Goal: Transaction & Acquisition: Purchase product/service

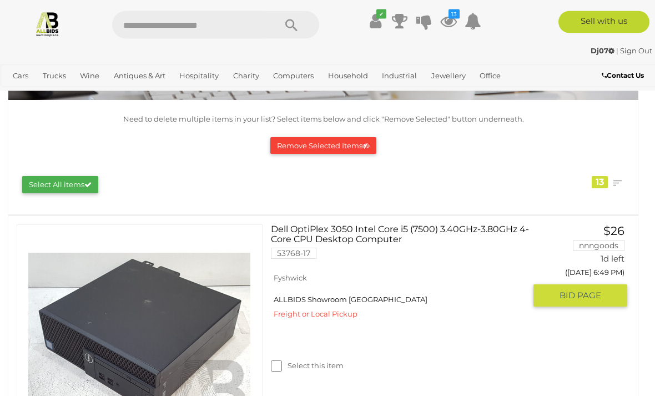
scroll to position [110, 0]
click at [601, 290] on span "BID PAGE" at bounding box center [581, 295] width 42 height 11
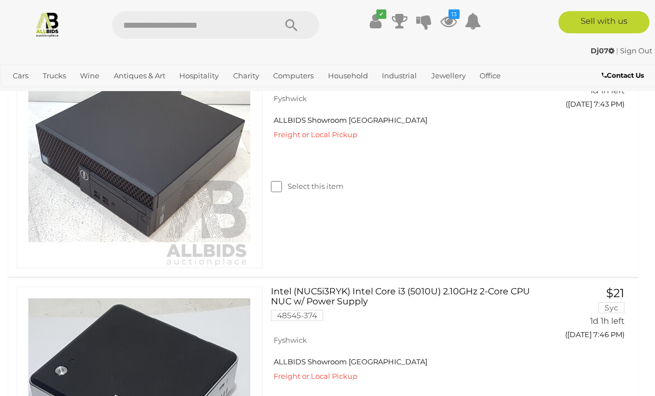
scroll to position [1008, 0]
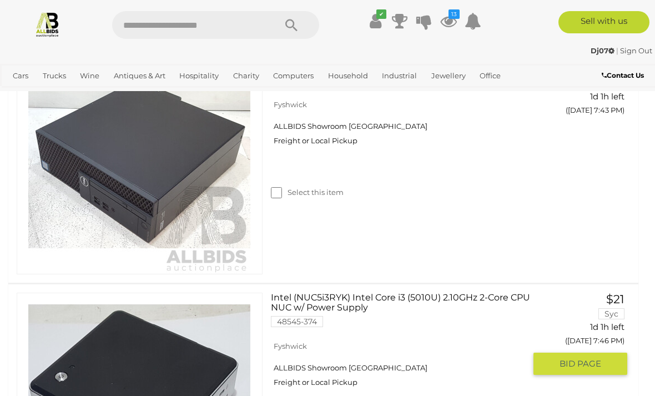
click at [582, 358] on span "BID PAGE" at bounding box center [581, 363] width 42 height 11
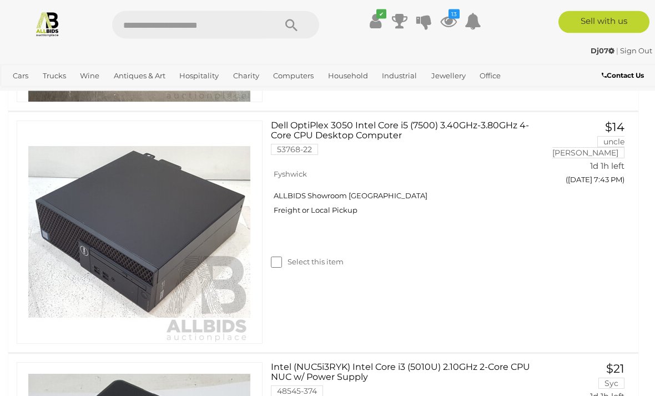
scroll to position [938, 0]
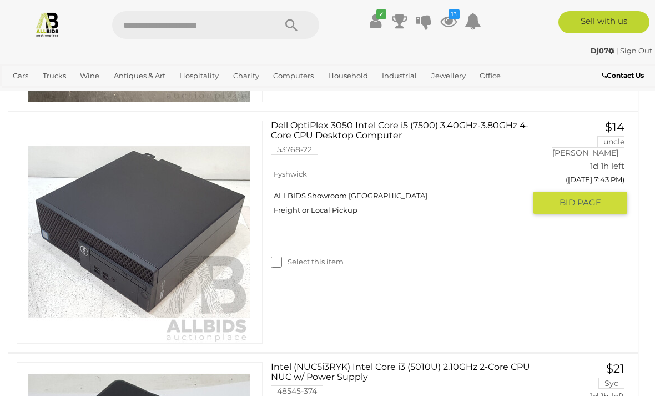
click at [596, 197] on span "BID PAGE" at bounding box center [581, 202] width 42 height 11
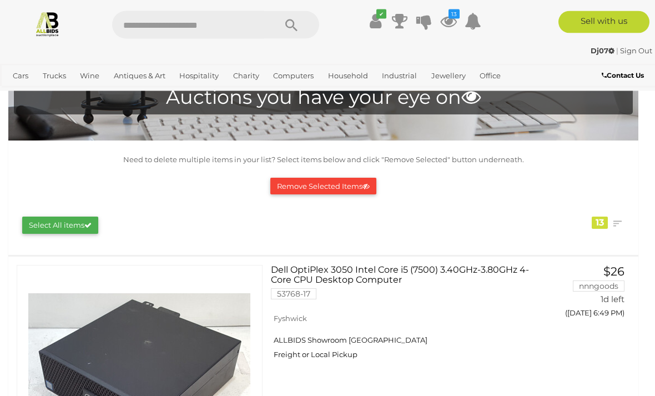
scroll to position [0, 0]
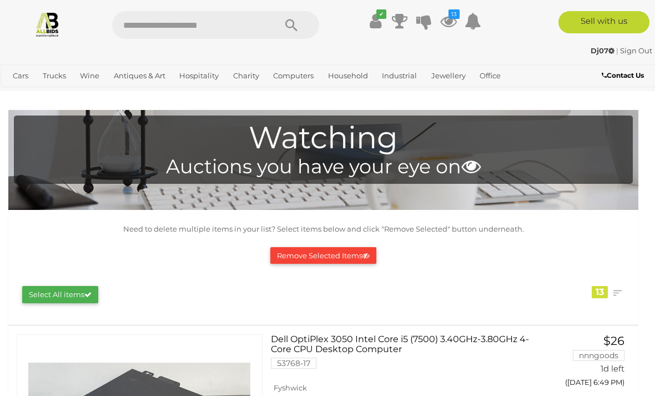
click at [335, 243] on div "Remove Selected Items" at bounding box center [323, 256] width 608 height 28
click at [327, 250] on button "Remove Selected Items" at bounding box center [323, 255] width 106 height 17
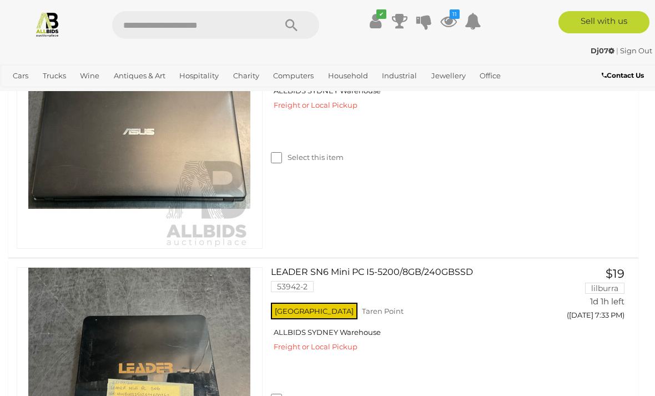
scroll to position [548, 0]
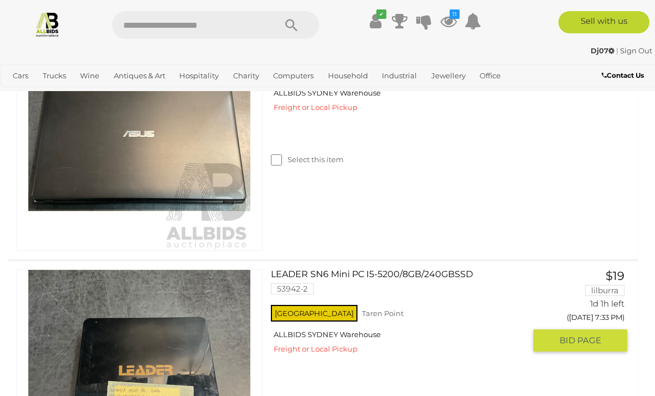
click at [596, 337] on span "BID PAGE" at bounding box center [581, 340] width 42 height 11
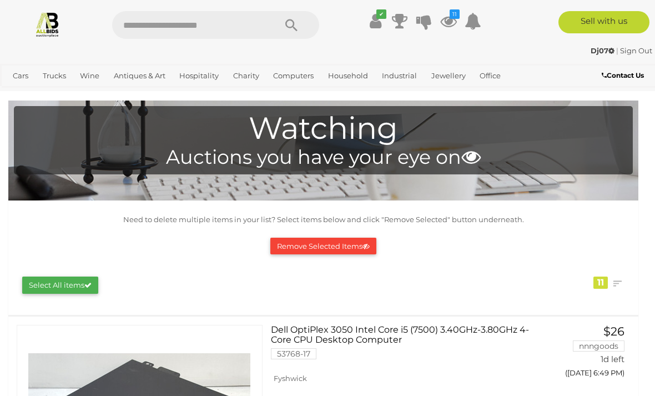
scroll to position [0, 0]
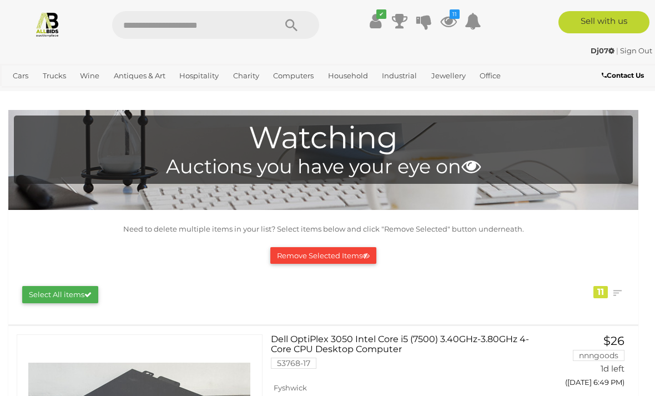
click at [322, 256] on button "Remove Selected Items" at bounding box center [323, 255] width 106 height 17
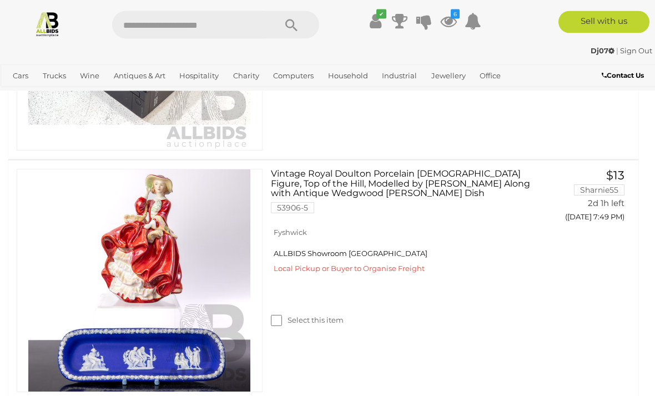
scroll to position [1615, 0]
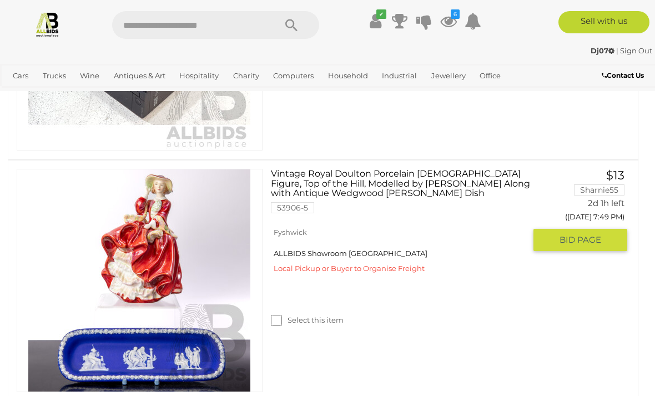
click at [591, 237] on span "BID PAGE" at bounding box center [581, 239] width 42 height 11
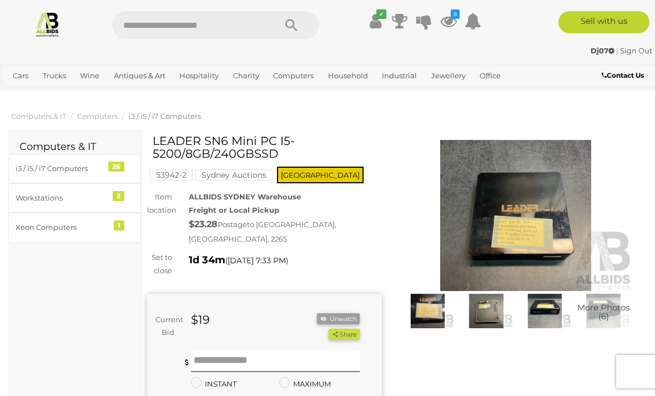
click at [347, 313] on button "Unwatch" at bounding box center [338, 319] width 42 height 12
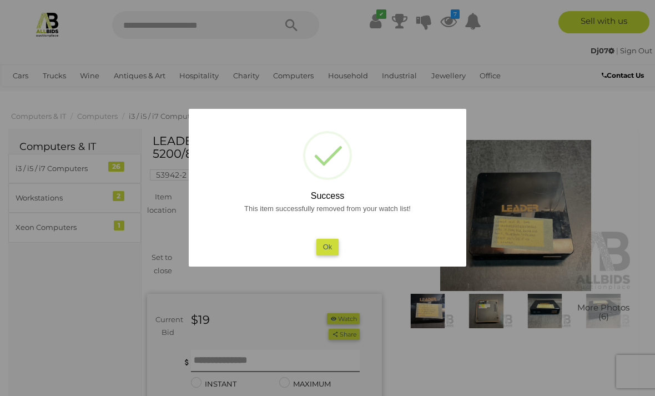
click at [338, 242] on button "Ok" at bounding box center [328, 247] width 23 height 16
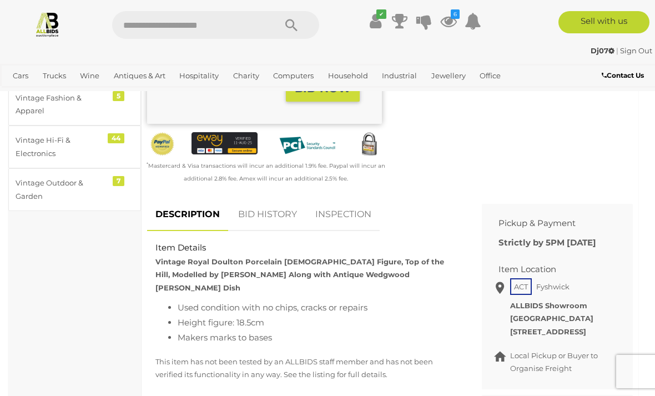
scroll to position [380, 0]
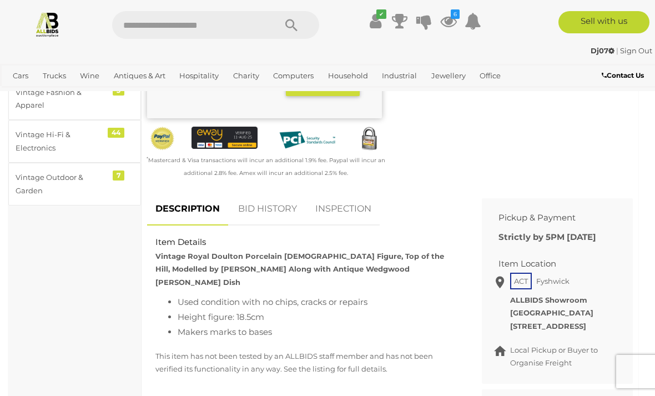
click at [262, 193] on link "BID HISTORY" at bounding box center [268, 209] width 76 height 33
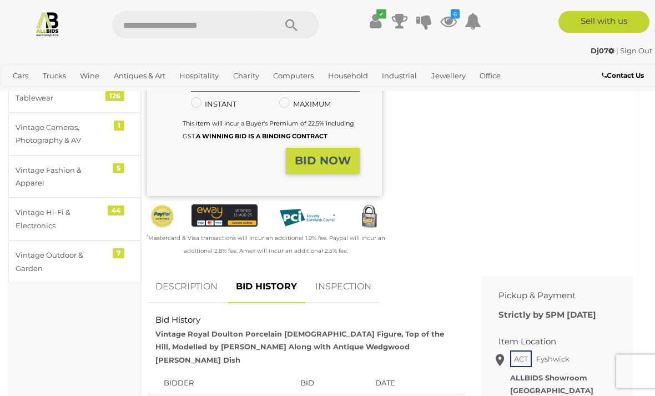
scroll to position [302, 0]
click at [187, 276] on link "DESCRIPTION" at bounding box center [186, 286] width 79 height 33
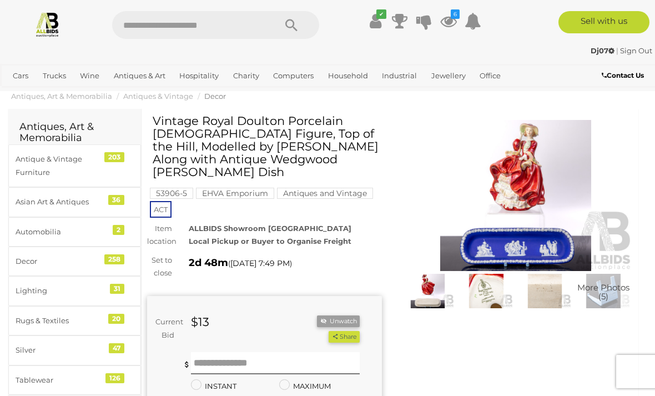
scroll to position [0, 0]
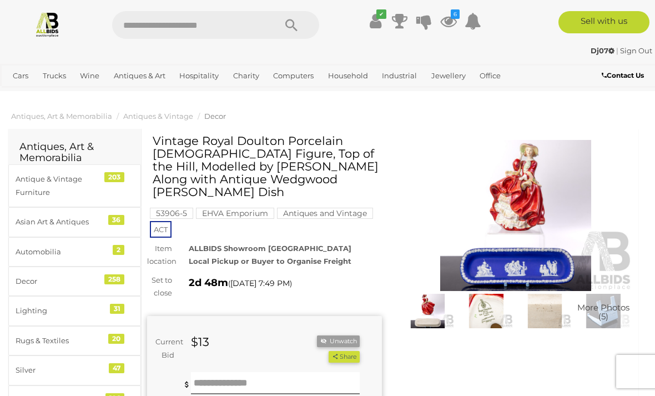
click at [448, 12] on icon at bounding box center [448, 21] width 17 height 20
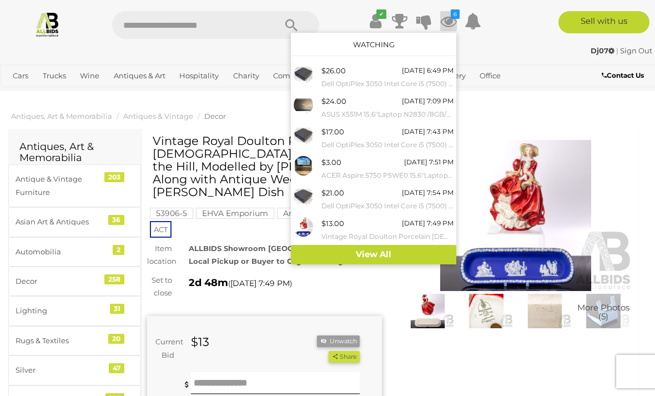
click at [379, 249] on link "View All" at bounding box center [373, 254] width 165 height 19
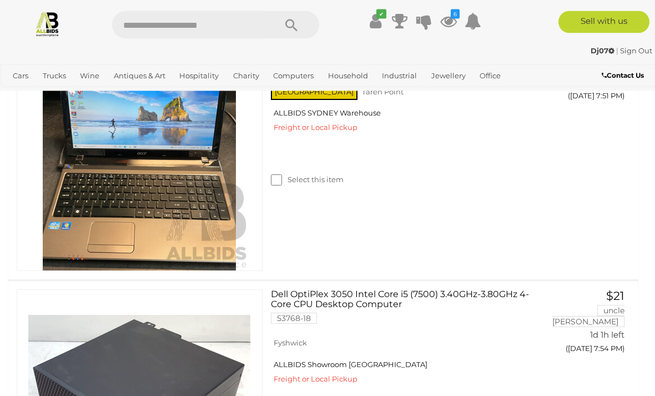
scroll to position [1011, 0]
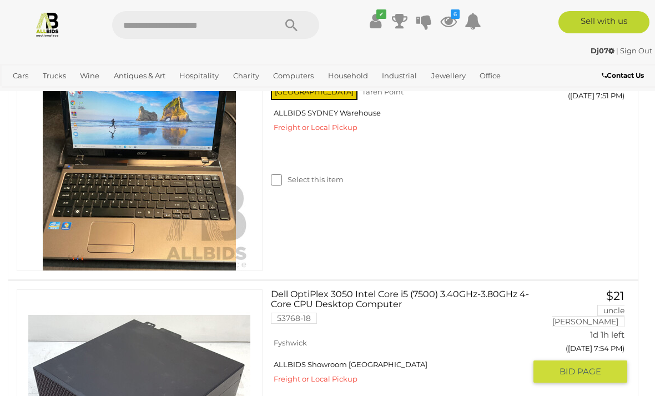
click at [591, 366] on span "BID PAGE" at bounding box center [581, 371] width 42 height 11
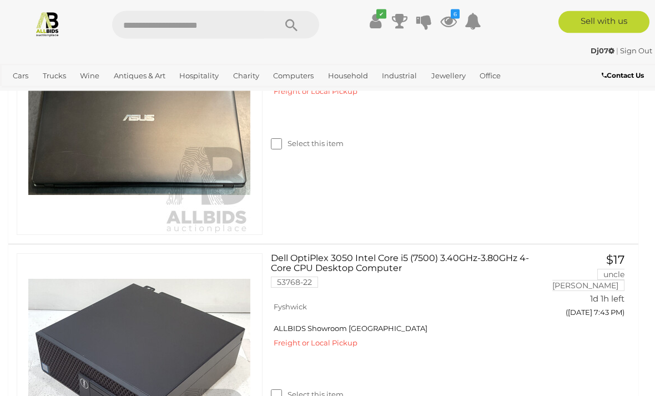
scroll to position [564, 0]
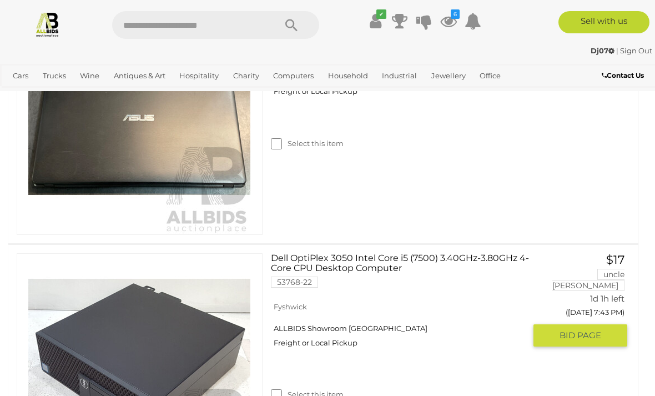
click at [588, 330] on span "BID PAGE" at bounding box center [581, 335] width 42 height 11
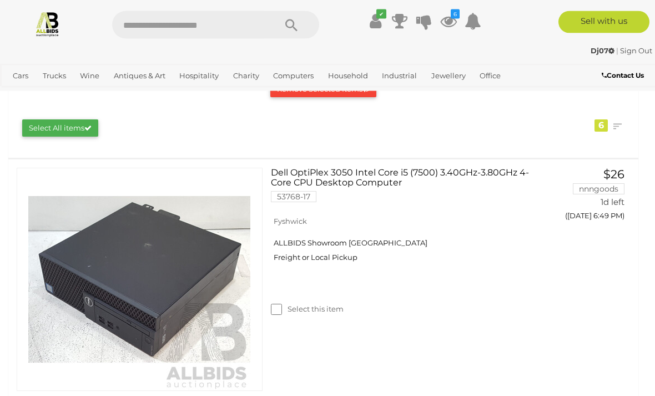
scroll to position [167, 0]
click at [596, 239] on span "BID PAGE" at bounding box center [581, 238] width 42 height 11
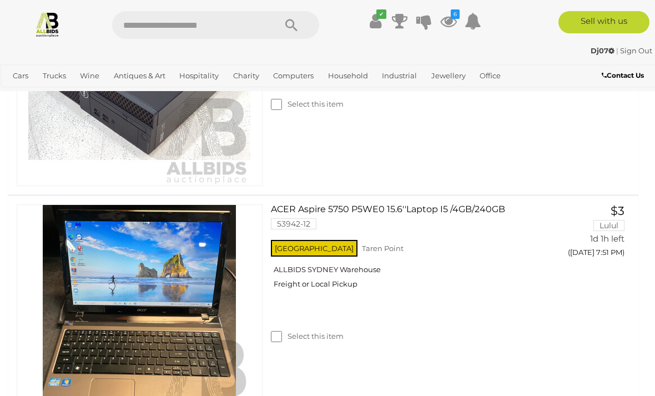
scroll to position [845, 0]
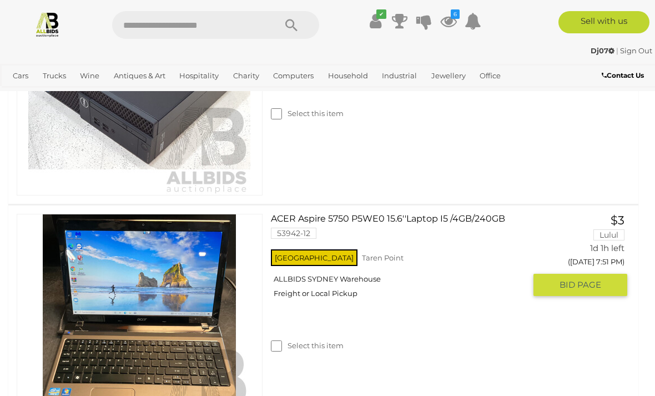
click at [591, 279] on span "BID PAGE" at bounding box center [581, 284] width 42 height 11
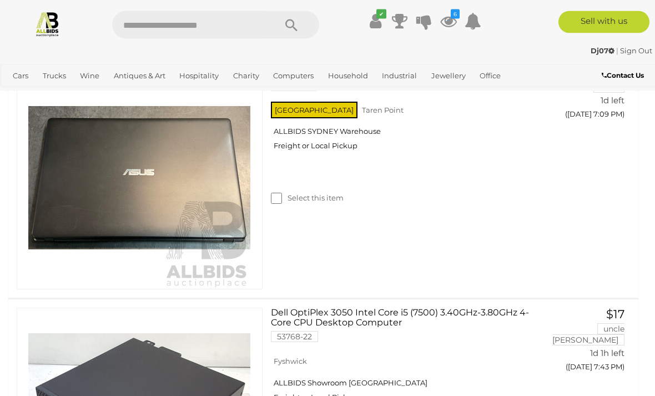
scroll to position [510, 0]
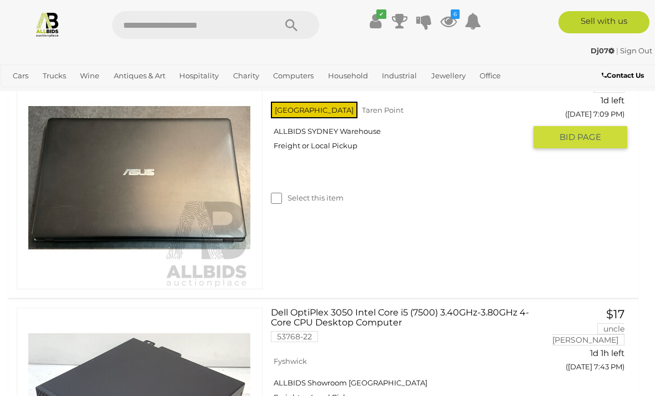
click at [594, 136] on span "BID PAGE" at bounding box center [581, 137] width 42 height 11
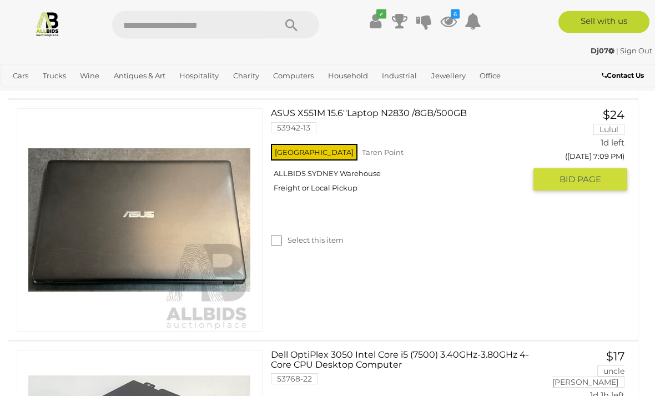
scroll to position [468, 0]
click at [584, 192] on link "$24 Lulul 1d left (Tomorrow 7:09 PM) GO TO BID PAGE" at bounding box center [585, 149] width 86 height 83
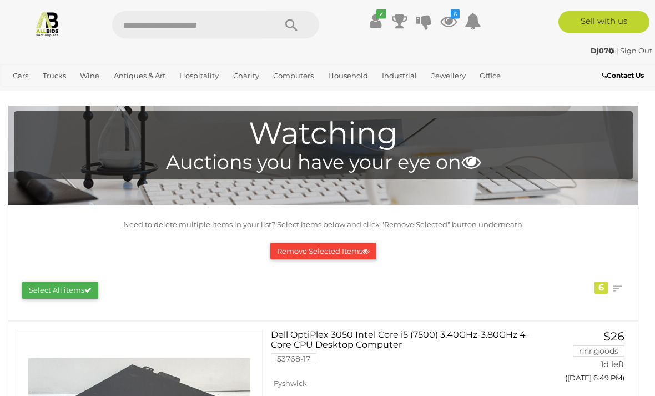
scroll to position [1, 0]
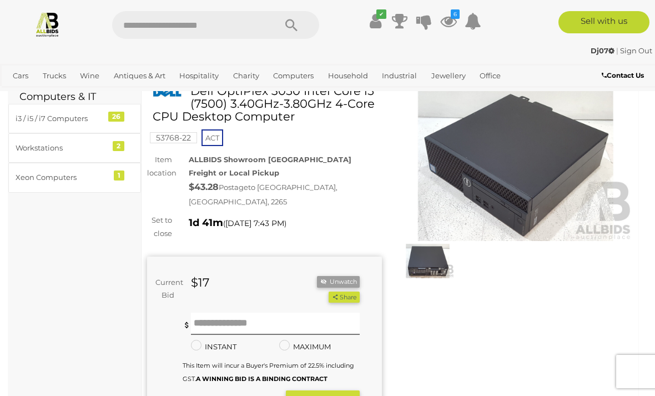
scroll to position [19, 0]
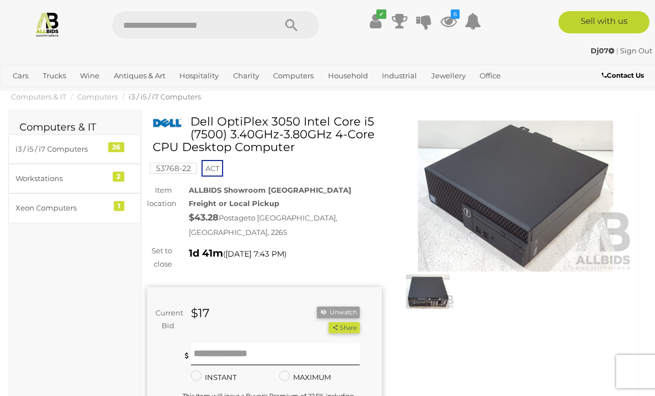
click at [509, 202] on img at bounding box center [516, 195] width 235 height 151
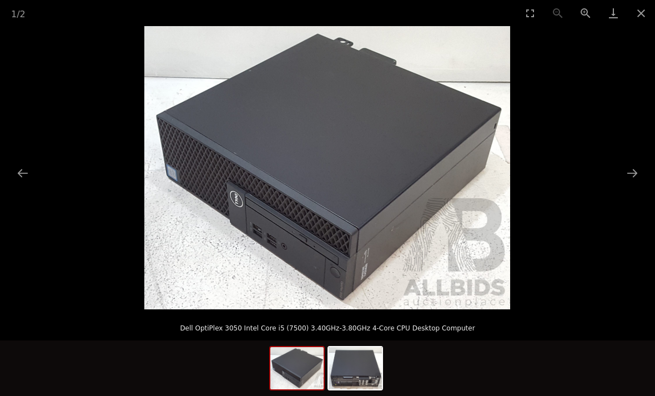
click at [639, 19] on button "Close gallery" at bounding box center [641, 13] width 28 height 26
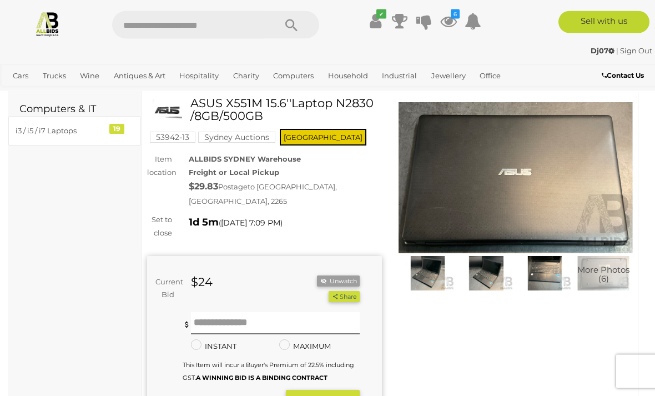
click at [521, 178] on img at bounding box center [516, 178] width 235 height 151
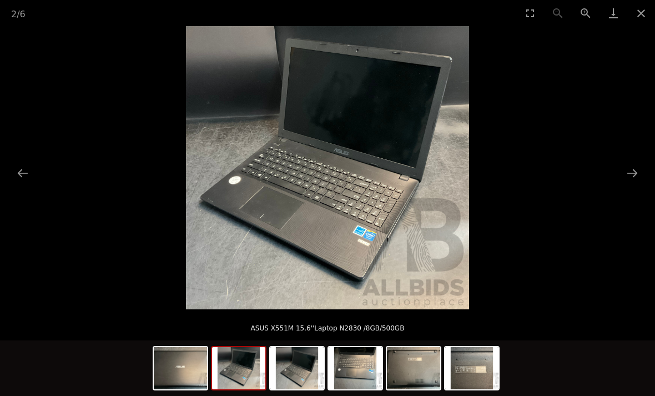
click at [624, 177] on button "Next slide" at bounding box center [632, 173] width 23 height 22
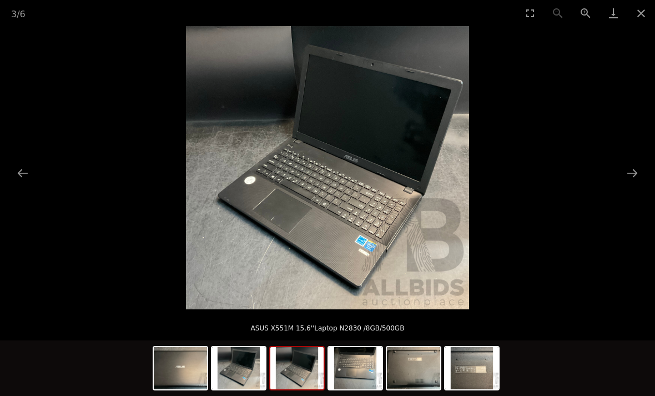
click at [634, 178] on button "Next slide" at bounding box center [632, 173] width 23 height 22
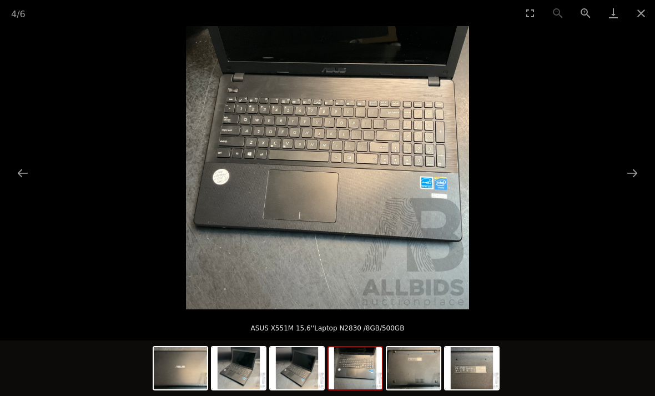
click at [643, 13] on button "Close gallery" at bounding box center [641, 13] width 28 height 26
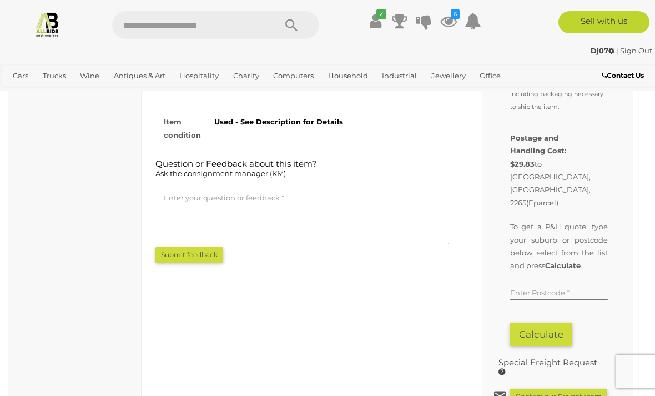
scroll to position [823, 0]
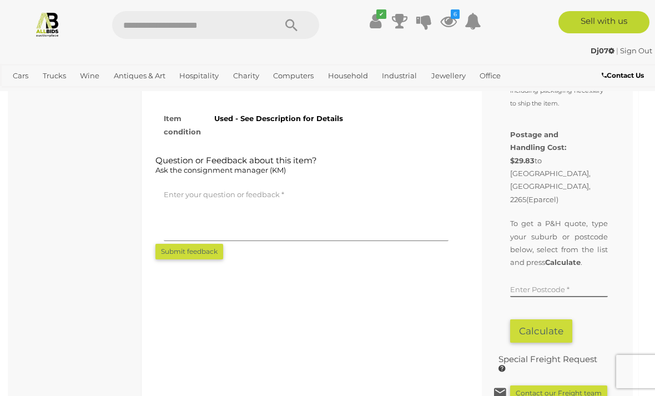
click at [550, 319] on button "Calculate" at bounding box center [541, 331] width 62 height 24
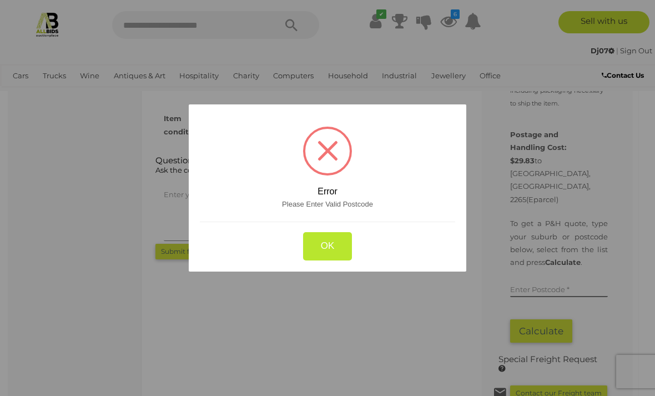
click at [542, 269] on div at bounding box center [327, 198] width 655 height 396
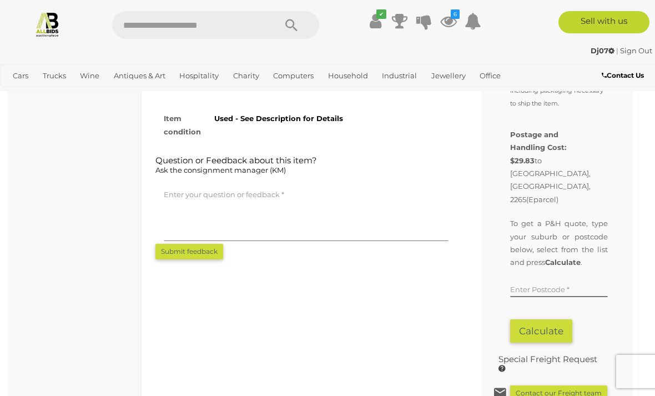
click at [323, 264] on div "Similar items you may be interested in Acer (SP513-52N-58E1) Spin 5 Intel Core …" at bounding box center [390, 72] width 503 height 691
click at [540, 280] on input "text" at bounding box center [559, 288] width 98 height 17
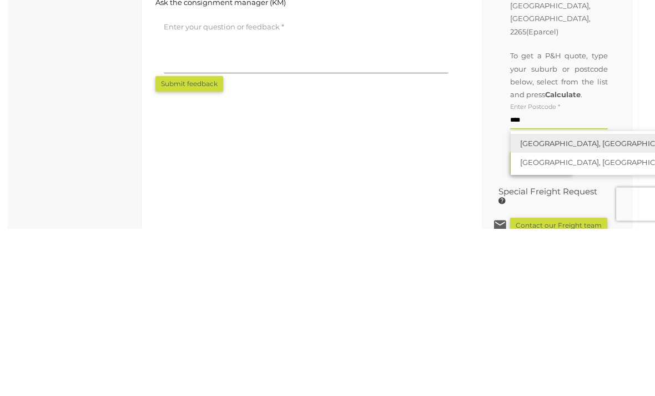
click at [581, 302] on link "COORANBONG, NSW, 2265" at bounding box center [610, 311] width 199 height 19
type input "**********"
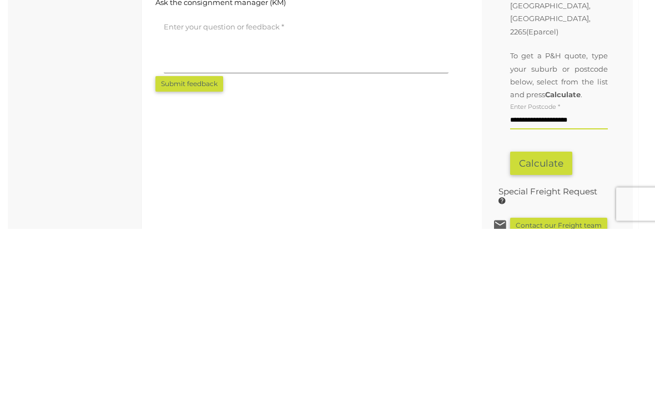
click at [551, 319] on button "Calculate" at bounding box center [541, 331] width 62 height 24
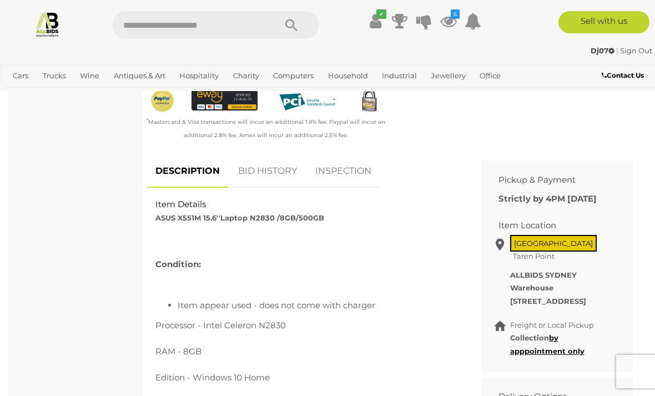
scroll to position [370, 0]
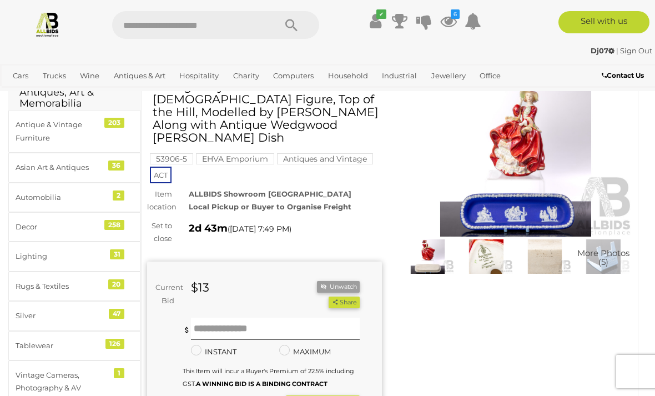
scroll to position [58, 0]
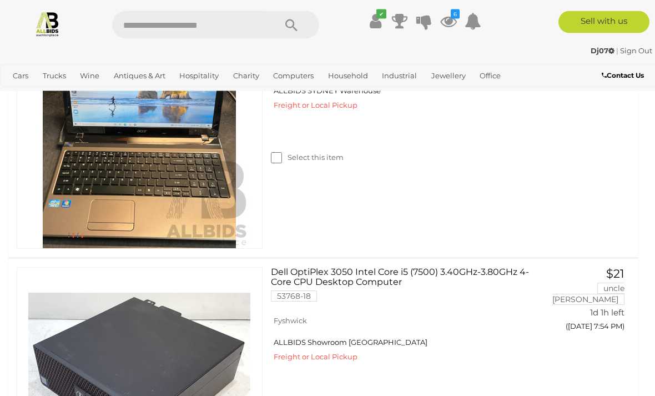
scroll to position [1033, 0]
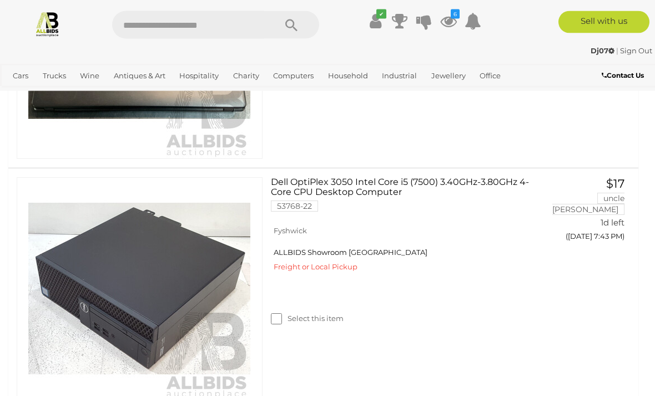
scroll to position [640, 0]
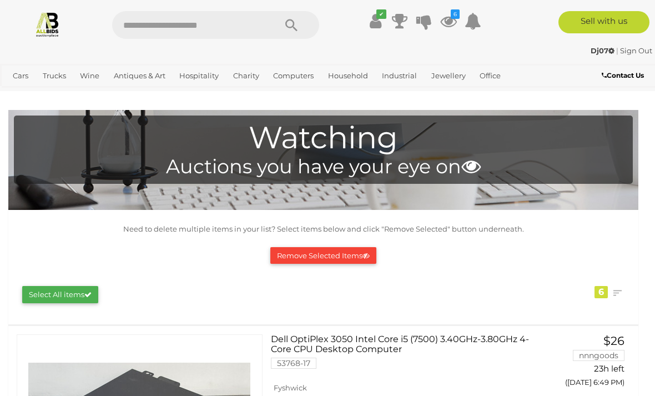
scroll to position [700, 0]
